Goal: Complete application form

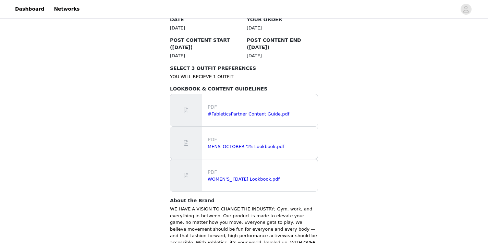
scroll to position [464, 0]
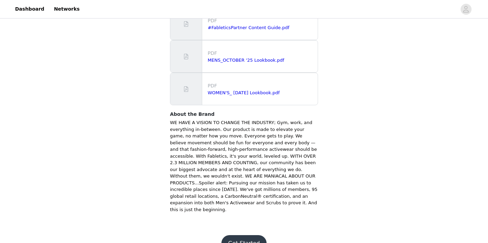
click at [250, 235] on button "Get Started" at bounding box center [244, 243] width 46 height 16
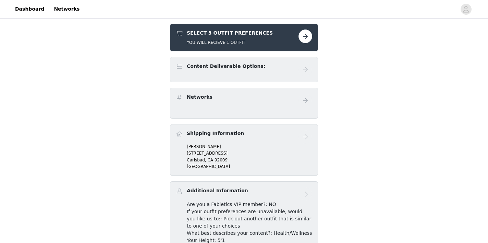
scroll to position [130, 0]
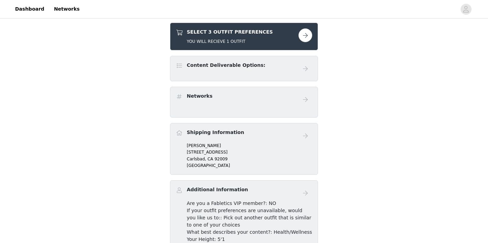
click at [272, 44] on div "SELECT 3 OUTFIT PREFERENCES YOU WILL RECIEVE 1 OUTFIT" at bounding box center [237, 36] width 123 height 16
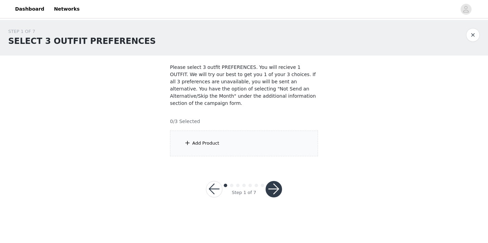
click at [270, 145] on div "Add Product" at bounding box center [244, 144] width 148 height 26
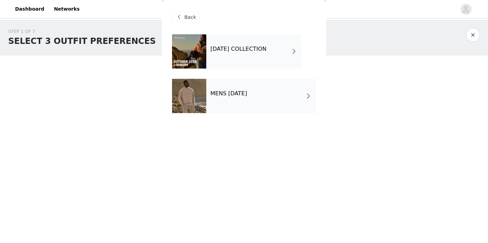
click at [267, 69] on div "[DATE] COLLECTION MENS [DATE]" at bounding box center [244, 78] width 144 height 89
click at [268, 64] on div "[DATE] COLLECTION" at bounding box center [253, 51] width 95 height 34
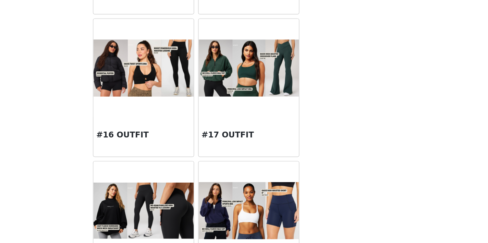
scroll to position [658, 0]
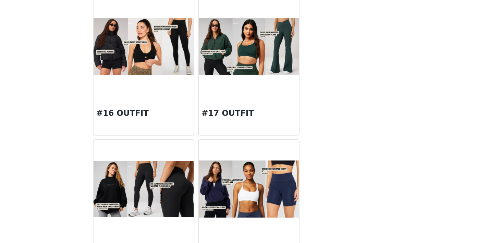
click at [275, 151] on h3 "#17 OUTFIT" at bounding box center [281, 152] width 66 height 8
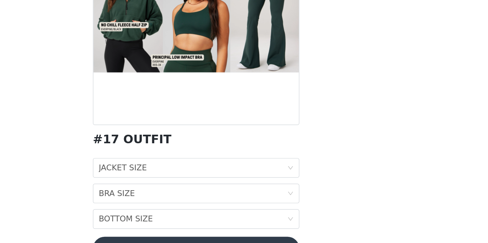
scroll to position [48, 0]
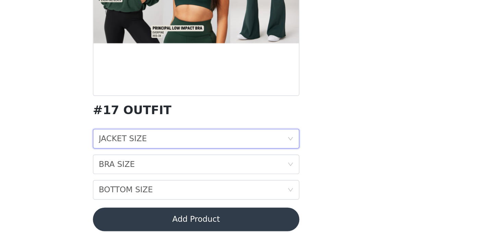
click at [277, 173] on div "JACKET SIZE JACKET SIZE" at bounding box center [241, 170] width 131 height 13
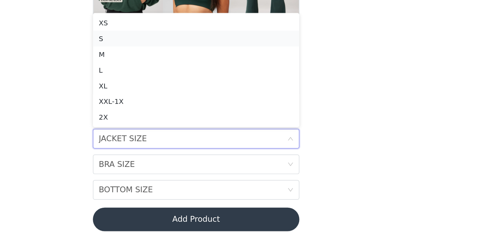
click at [254, 101] on div "S" at bounding box center [244, 101] width 136 height 8
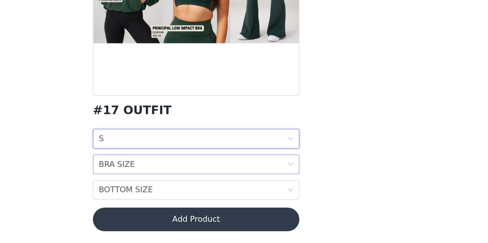
click at [290, 184] on div "BRA SIZE BRA SIZE" at bounding box center [241, 188] width 131 height 13
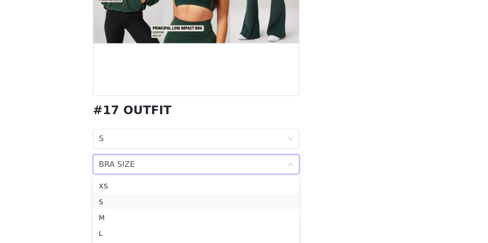
click at [281, 211] on div "S" at bounding box center [244, 214] width 136 height 8
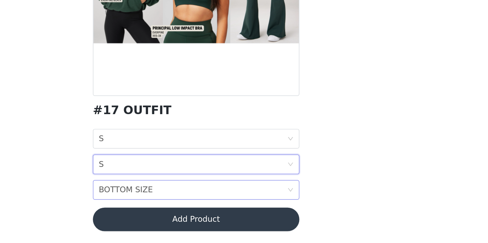
click at [280, 204] on div "BOTTOM SIZE BOTTOM SIZE" at bounding box center [241, 205] width 131 height 13
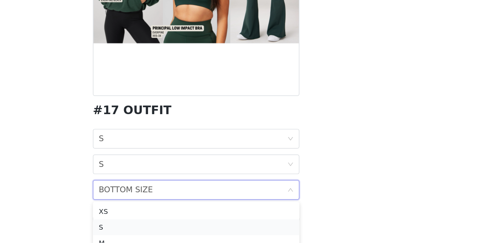
click at [280, 229] on div "S" at bounding box center [244, 232] width 136 height 8
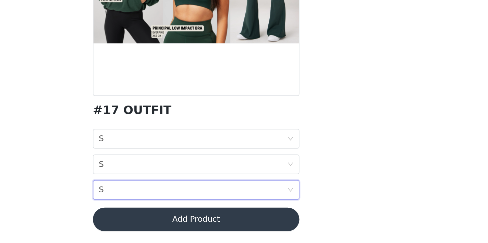
click at [279, 224] on button "Add Product" at bounding box center [244, 226] width 144 height 16
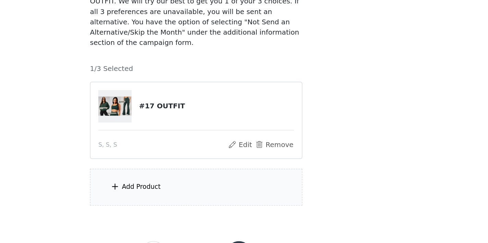
click at [246, 208] on div "Add Product" at bounding box center [244, 204] width 148 height 26
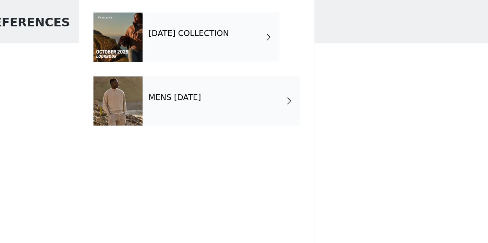
click at [244, 50] on h4 "[DATE] COLLECTION" at bounding box center [238, 49] width 56 height 6
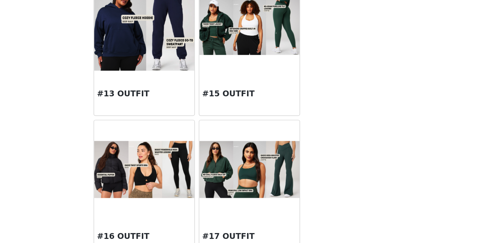
scroll to position [574, 0]
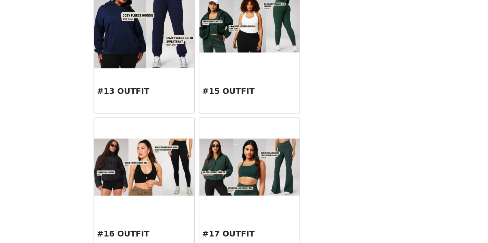
click at [279, 125] on div "#15 OUTFIT" at bounding box center [281, 138] width 70 height 27
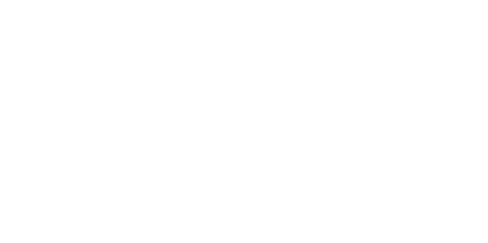
scroll to position [0, 0]
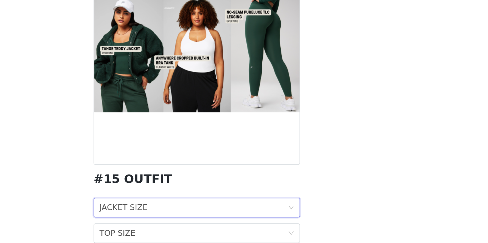
click at [263, 220] on div "JACKET SIZE JACKET SIZE" at bounding box center [241, 218] width 131 height 13
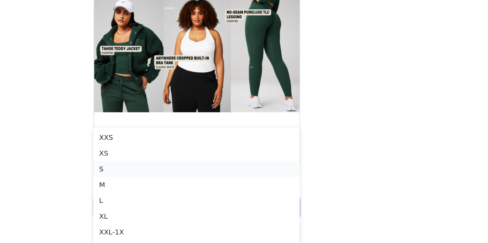
click at [259, 189] on div "S" at bounding box center [244, 191] width 136 height 8
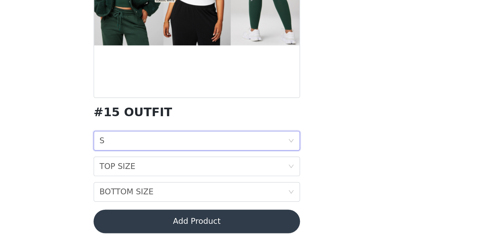
scroll to position [48, 0]
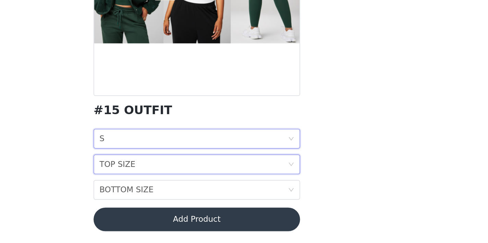
click at [299, 187] on div "TOP SIZE TOP SIZE" at bounding box center [241, 188] width 131 height 13
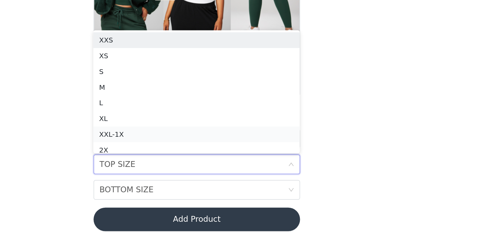
scroll to position [3, 0]
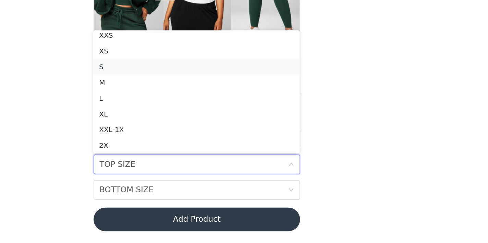
click at [275, 120] on div "S" at bounding box center [244, 120] width 136 height 8
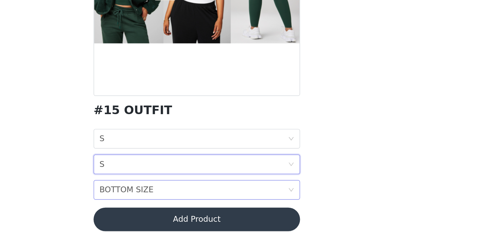
click at [307, 204] on div "BOTTOM SIZE BOTTOM SIZE" at bounding box center [241, 205] width 131 height 13
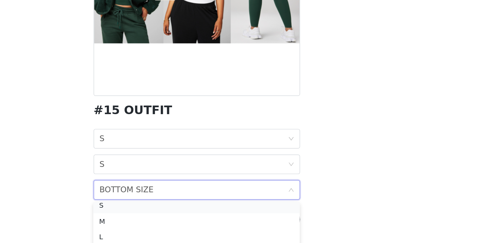
scroll to position [23, 0]
click at [284, 217] on div "S" at bounding box center [244, 220] width 136 height 8
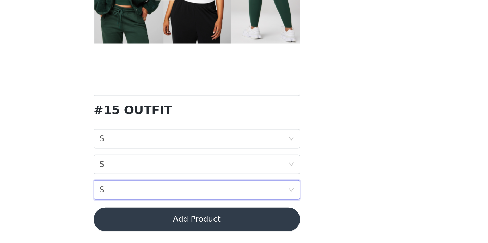
click at [277, 227] on button "Add Product" at bounding box center [244, 226] width 144 height 16
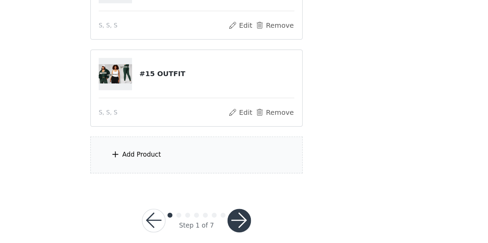
scroll to position [92, 0]
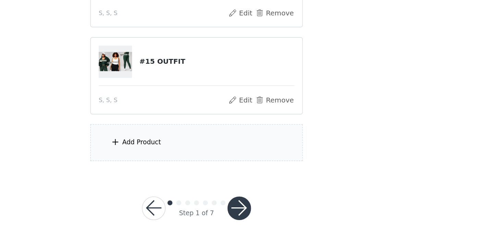
click at [260, 171] on div "Add Product" at bounding box center [244, 173] width 148 height 26
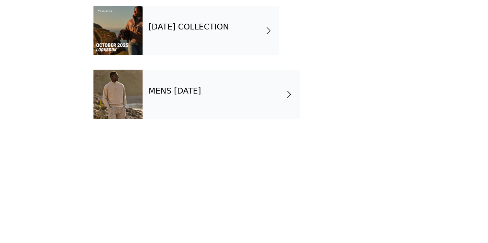
click at [237, 84] on div "MENS [DATE]" at bounding box center [261, 96] width 110 height 34
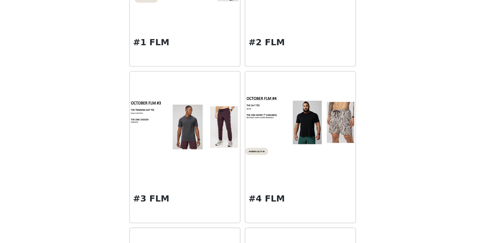
scroll to position [57, 0]
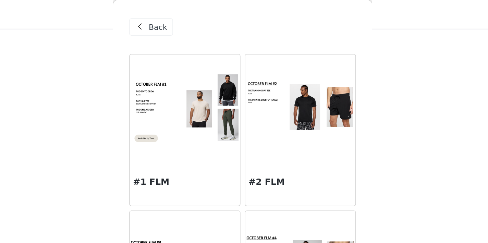
drag, startPoint x: 146, startPoint y: 131, endPoint x: 131, endPoint y: -24, distance: 155.9
click at [131, 0] on html "Dashboard Networks STEP 1 OF 7 SELECT 3 OUTFIT PREFERENCES Please select 3 outf…" at bounding box center [244, 64] width 488 height 243
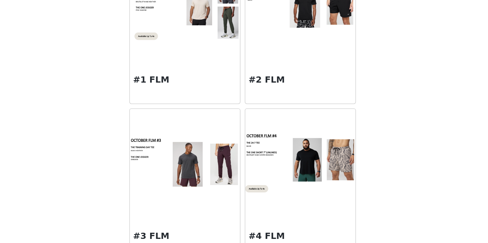
scroll to position [0, 0]
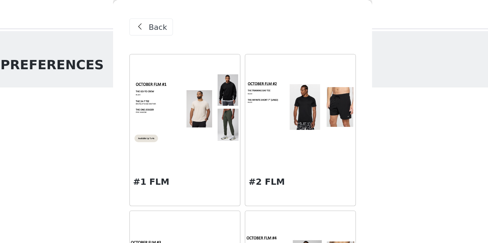
drag, startPoint x: 150, startPoint y: 124, endPoint x: 154, endPoint y: 62, distance: 61.8
click at [154, 62] on div "STEP 1 OF 7 SELECT 3 OUTFIT PREFERENCES Please select 3 outfit PREFERENCES. You…" at bounding box center [244, 153] width 488 height 266
click at [176, 21] on span at bounding box center [179, 17] width 8 height 8
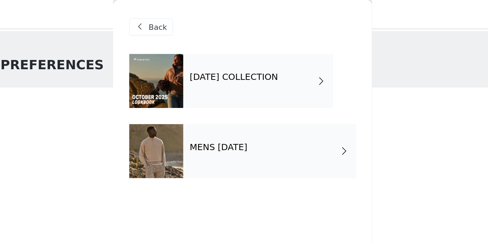
click at [201, 59] on div at bounding box center [189, 51] width 34 height 34
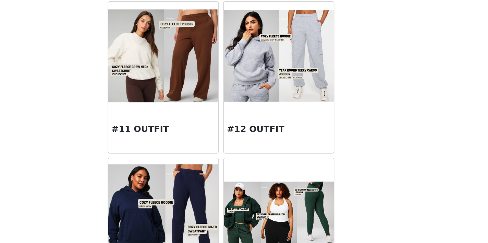
scroll to position [441, 0]
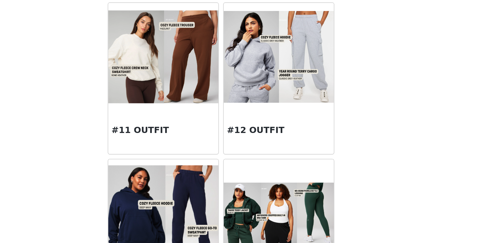
click at [215, 134] on img at bounding box center [207, 124] width 70 height 59
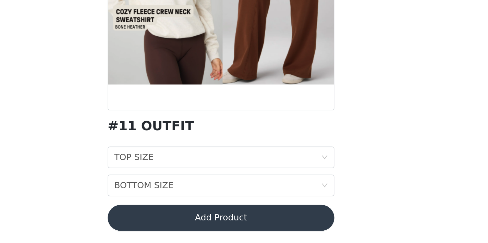
scroll to position [30, 0]
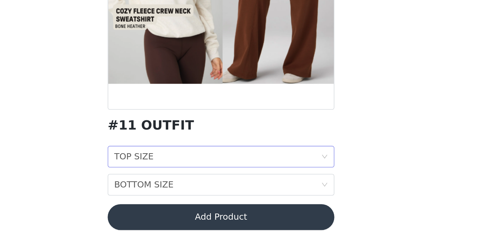
click at [246, 186] on div "TOP SIZE TOP SIZE" at bounding box center [241, 188] width 131 height 13
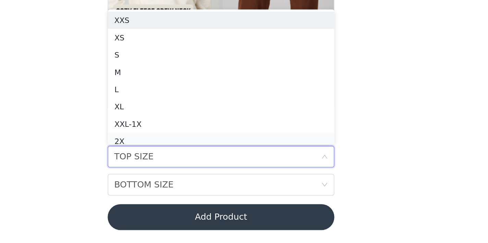
scroll to position [3, 0]
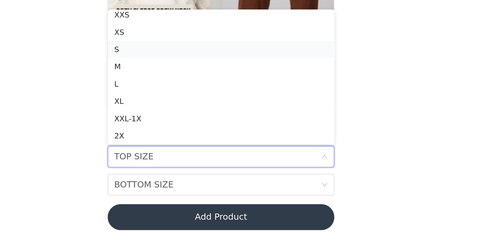
click at [207, 125] on li "S" at bounding box center [244, 119] width 144 height 11
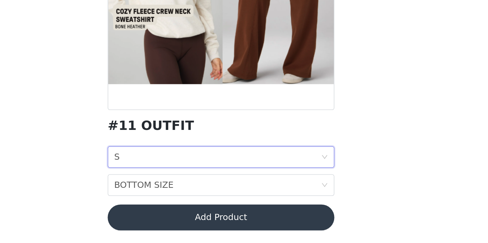
scroll to position [92, 0]
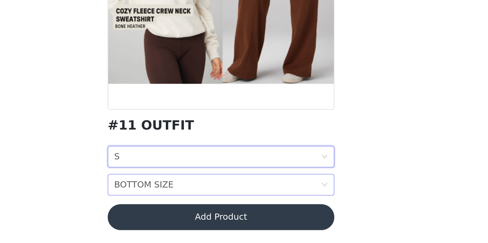
click at [256, 207] on div "BOTTOM SIZE BOTTOM SIZE" at bounding box center [241, 205] width 131 height 13
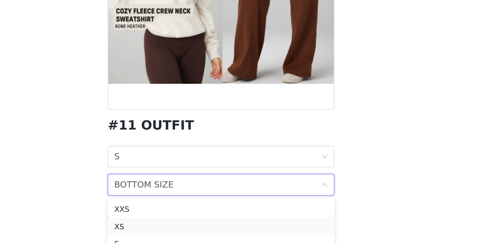
scroll to position [16, 0]
click at [221, 228] on div "S" at bounding box center [244, 228] width 136 height 8
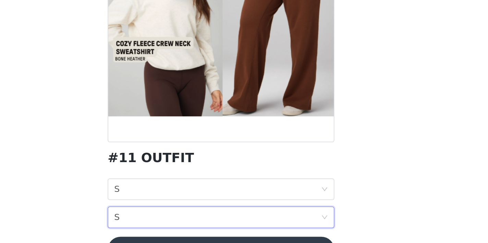
scroll to position [92, 0]
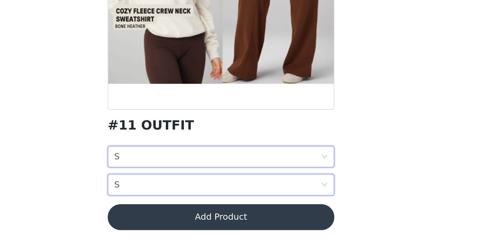
click at [247, 191] on div "TOP SIZE S" at bounding box center [241, 188] width 131 height 13
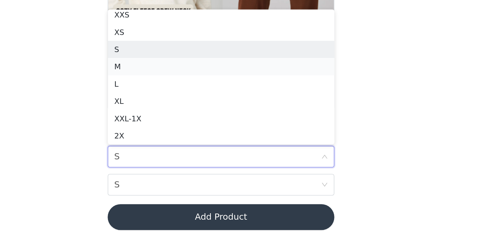
click at [217, 131] on div "M" at bounding box center [244, 131] width 136 height 8
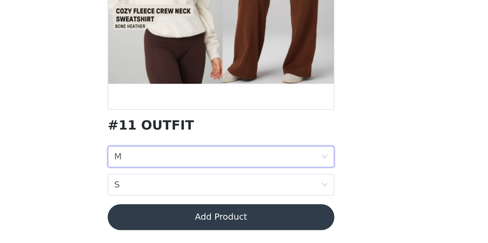
click at [237, 191] on div "TOP SIZE M" at bounding box center [241, 188] width 131 height 13
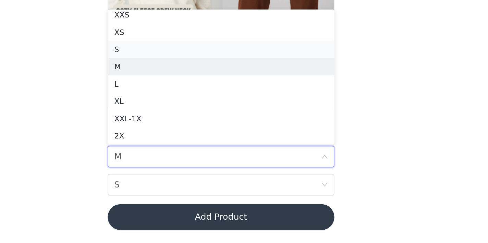
click at [218, 120] on div "S" at bounding box center [244, 120] width 136 height 8
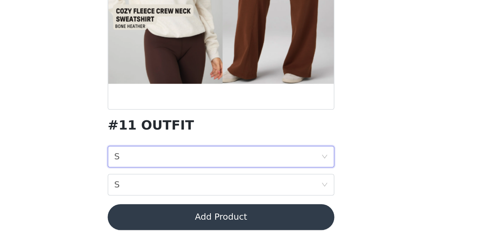
click at [233, 226] on button "Add Product" at bounding box center [244, 226] width 144 height 16
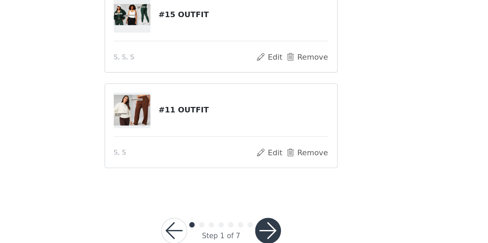
click at [271, 232] on button "button" at bounding box center [273, 235] width 16 height 16
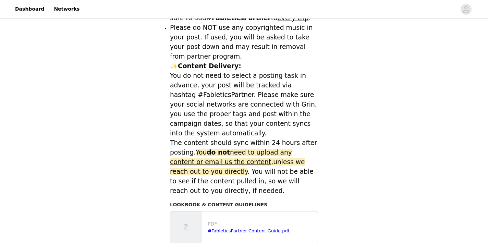
scroll to position [340, 0]
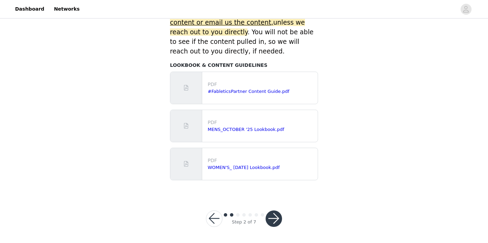
click at [275, 218] on button "button" at bounding box center [273, 218] width 16 height 16
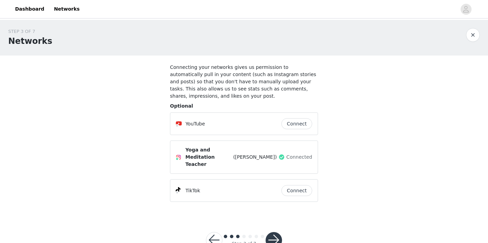
scroll to position [14, 0]
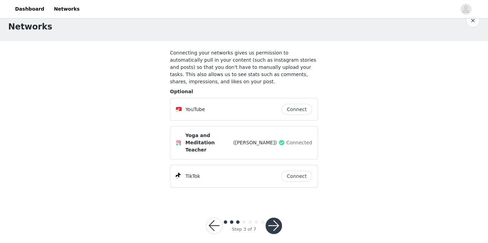
click at [274, 218] on button "button" at bounding box center [273, 226] width 16 height 16
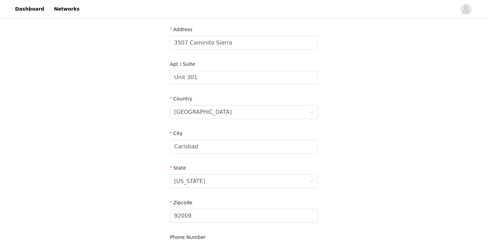
scroll to position [145, 0]
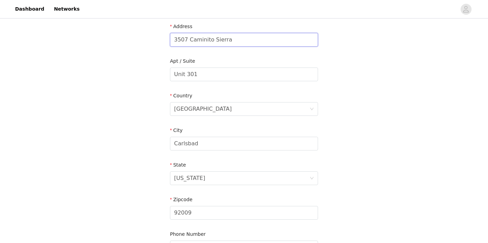
click at [223, 42] on input "3507 Caminito Sierra" at bounding box center [244, 40] width 148 height 14
type input "[STREET_ADDRESS][PERSON_NAME]"
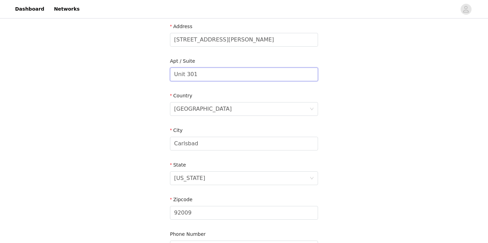
click at [218, 79] on input "Unit 301" at bounding box center [244, 74] width 148 height 14
click at [203, 144] on input "Carlsbad" at bounding box center [244, 144] width 148 height 14
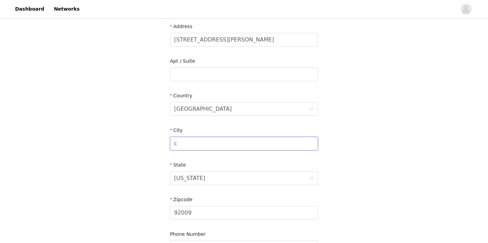
type input "Cerritos"
click at [205, 219] on input "92009" at bounding box center [244, 213] width 148 height 14
click at [204, 212] on input "92009" at bounding box center [244, 213] width 148 height 14
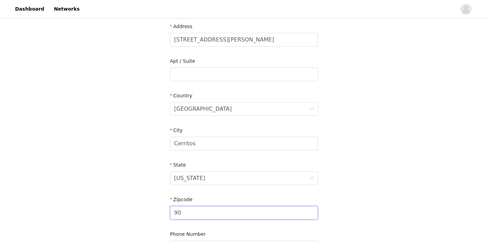
type input "90703"
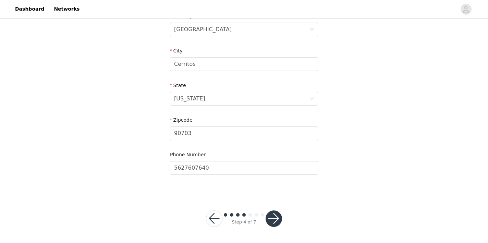
click at [272, 221] on button "button" at bounding box center [273, 218] width 16 height 16
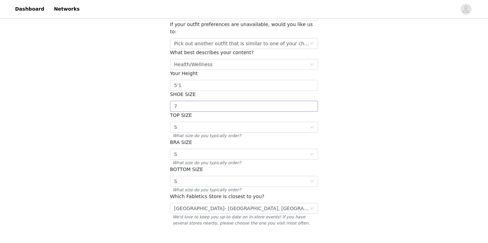
scroll to position [126, 0]
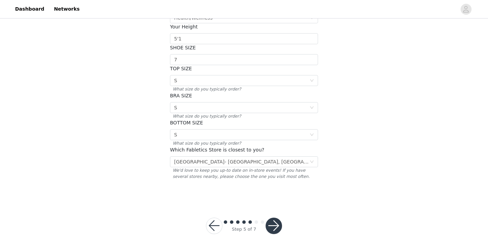
click at [273, 218] on button "button" at bounding box center [273, 226] width 16 height 16
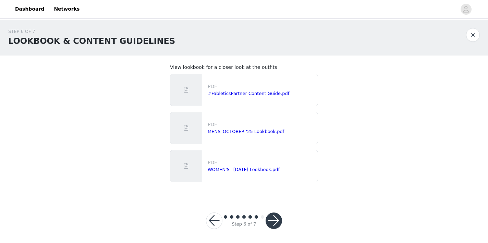
click at [274, 215] on button "button" at bounding box center [273, 220] width 16 height 16
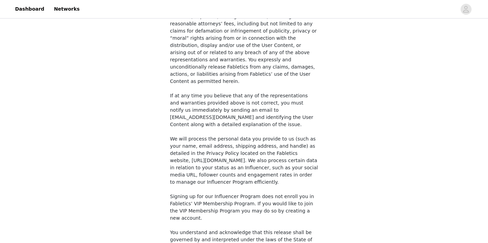
scroll to position [534, 0]
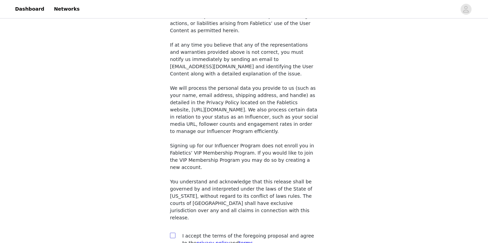
click at [174, 233] on input "checkbox" at bounding box center [172, 235] width 5 height 5
checkbox input "true"
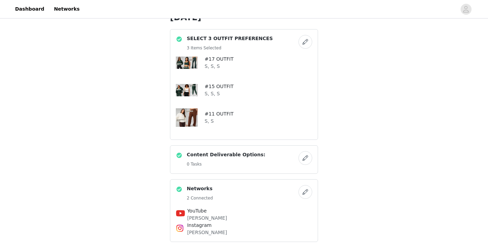
scroll to position [128, 0]
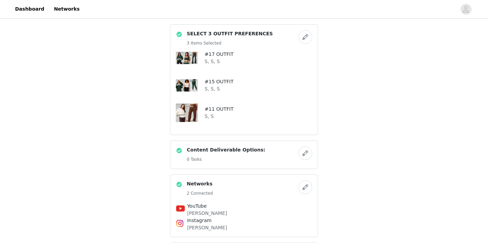
click at [304, 39] on button "button" at bounding box center [305, 37] width 14 height 14
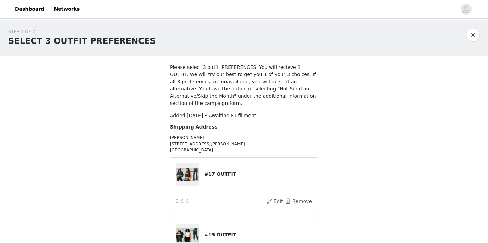
scroll to position [153, 0]
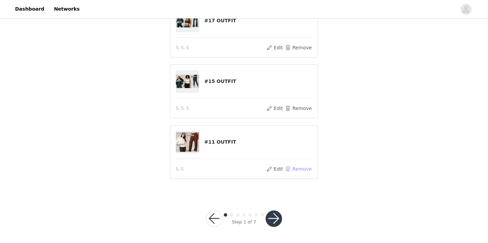
click at [293, 170] on button "Remove" at bounding box center [298, 169] width 27 height 8
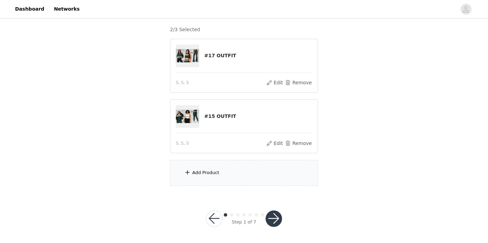
click at [240, 174] on div "Add Product" at bounding box center [244, 173] width 148 height 26
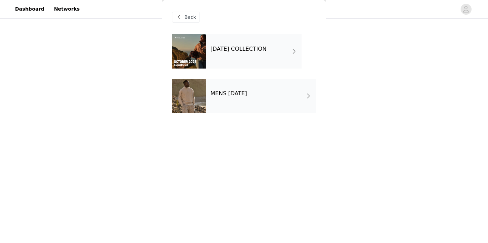
click at [224, 58] on div "[DATE] COLLECTION" at bounding box center [253, 51] width 95 height 34
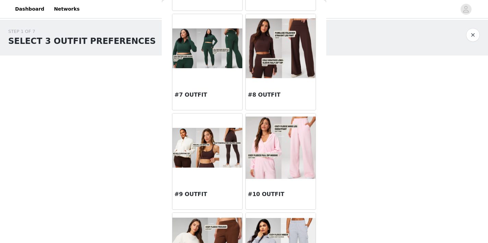
scroll to position [576, 0]
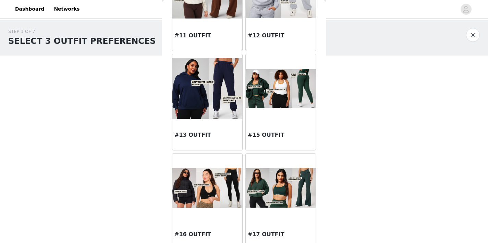
click at [211, 119] on div at bounding box center [207, 88] width 70 height 69
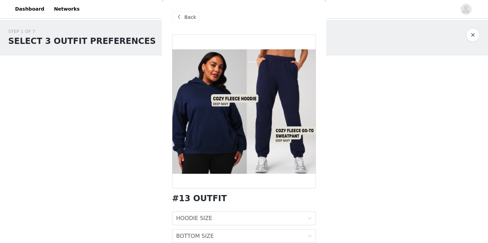
scroll to position [30, 0]
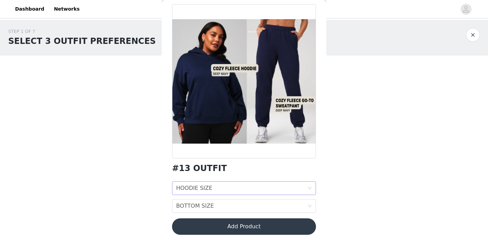
click at [235, 192] on div "HOODIE SIZE HOODIE SIZE" at bounding box center [241, 188] width 131 height 13
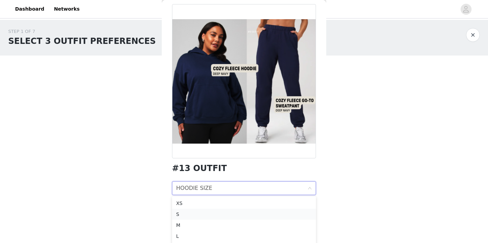
click at [202, 215] on div "S" at bounding box center [244, 214] width 136 height 8
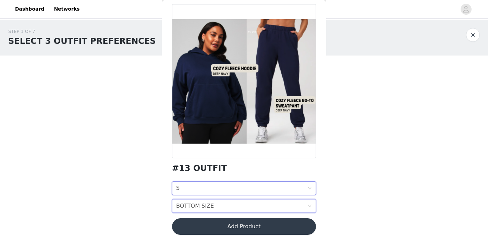
click at [201, 208] on div "BOTTOM SIZE" at bounding box center [195, 205] width 38 height 13
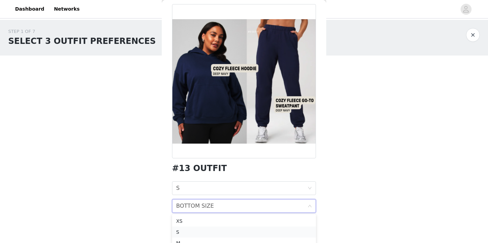
click at [200, 232] on div "S" at bounding box center [244, 232] width 136 height 8
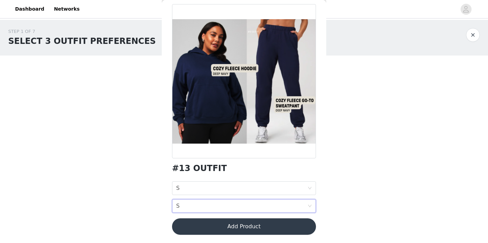
click at [204, 228] on button "Add Product" at bounding box center [244, 226] width 144 height 16
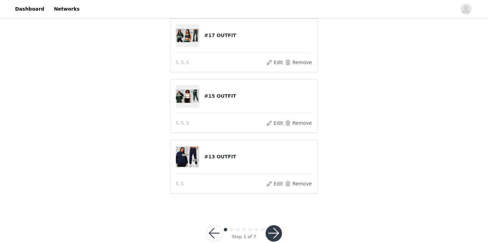
scroll to position [153, 0]
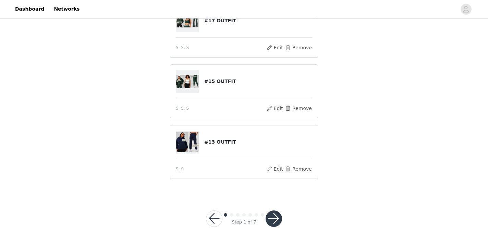
click at [272, 219] on button "button" at bounding box center [273, 218] width 16 height 16
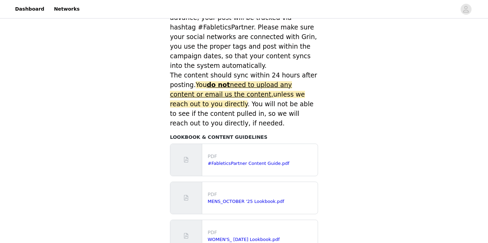
scroll to position [340, 0]
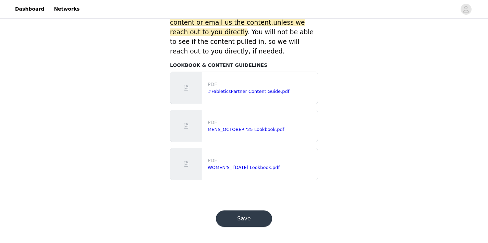
click at [236, 222] on button "Save" at bounding box center [244, 218] width 56 height 16
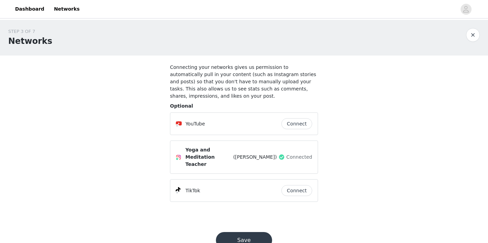
scroll to position [14, 0]
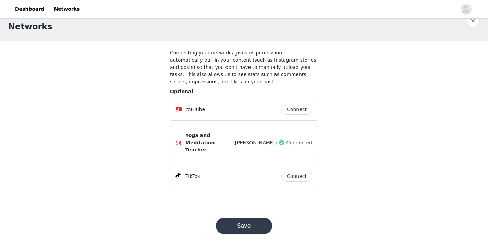
click at [238, 225] on button "Save" at bounding box center [244, 226] width 56 height 16
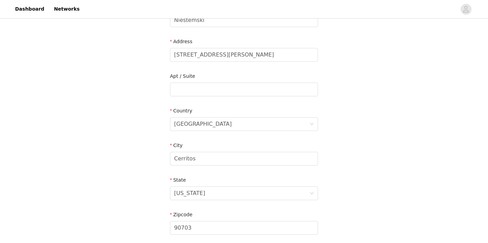
scroll to position [224, 0]
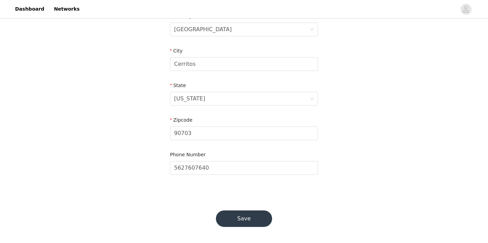
click at [242, 224] on button "Save" at bounding box center [244, 218] width 56 height 16
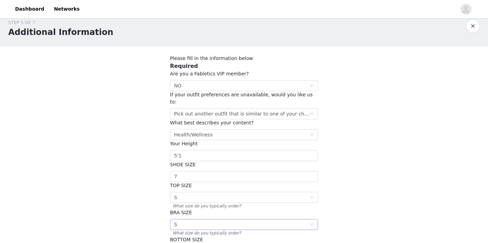
scroll to position [126, 0]
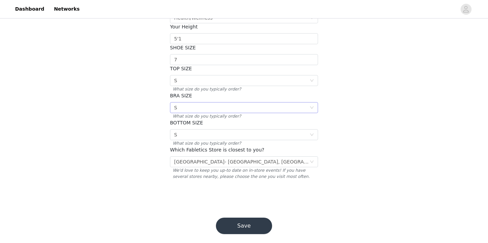
click at [242, 221] on button "Save" at bounding box center [244, 226] width 56 height 16
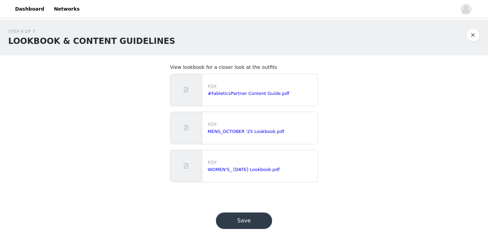
click at [242, 221] on button "Save" at bounding box center [244, 220] width 56 height 16
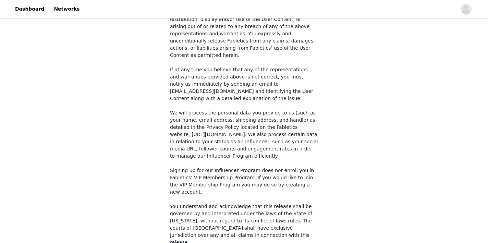
scroll to position [534, 0]
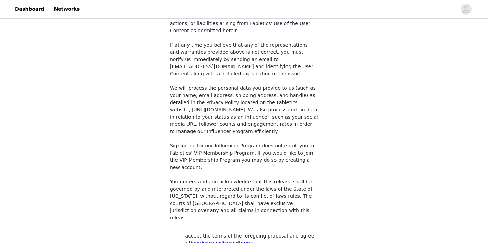
click at [172, 233] on input "checkbox" at bounding box center [172, 235] width 5 height 5
checkbox input "true"
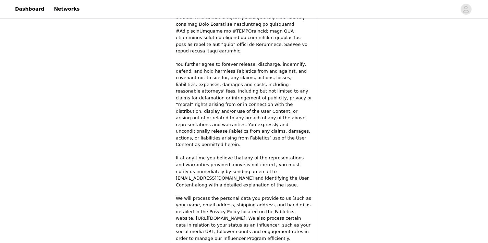
scroll to position [1026, 0]
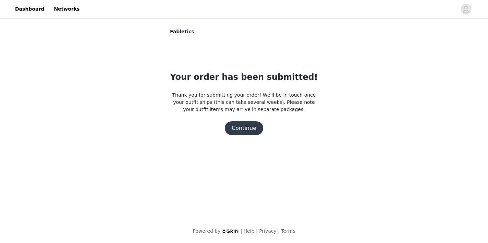
click at [244, 127] on button "Continue" at bounding box center [244, 128] width 38 height 14
